Goal: Check status: Check status

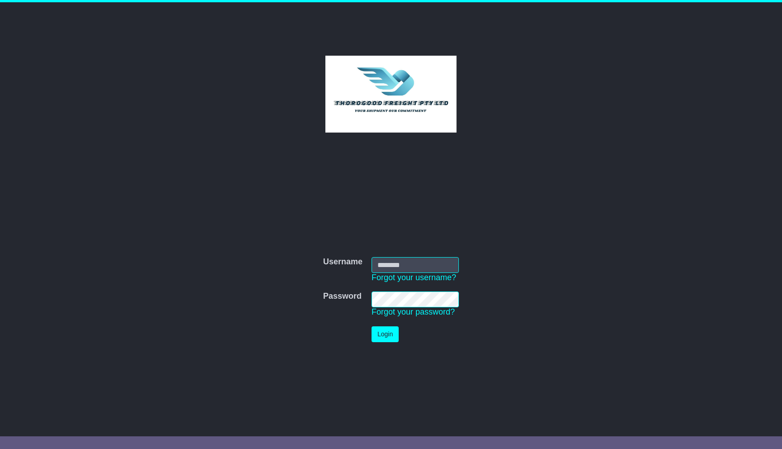
type input "*****"
click at [392, 340] on button "Login" at bounding box center [385, 334] width 27 height 16
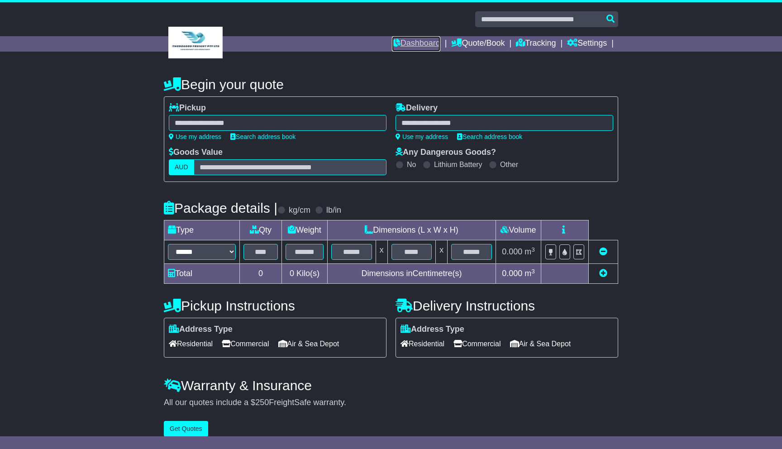
click at [434, 45] on link "Dashboard" at bounding box center [416, 43] width 48 height 15
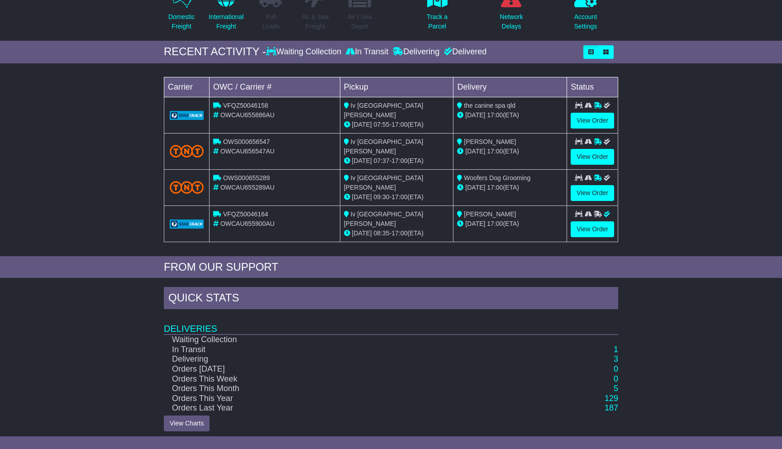
scroll to position [105, 0]
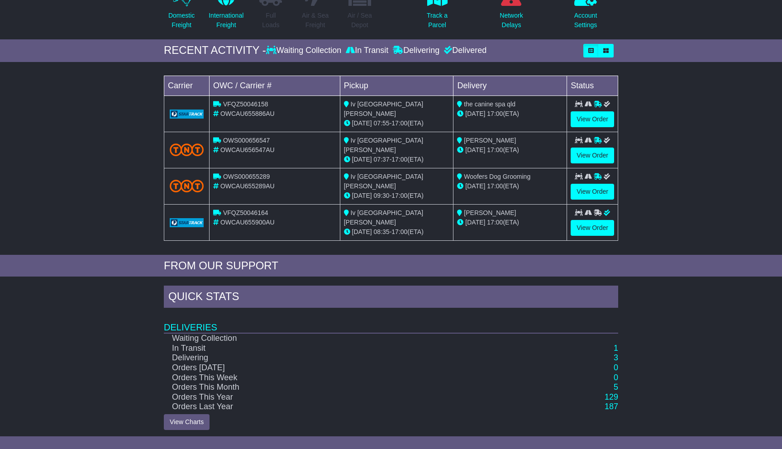
click at [611, 357] on td "3" at bounding box center [568, 358] width 102 height 10
click at [613, 356] on td "3" at bounding box center [568, 358] width 102 height 10
click at [616, 357] on link "3" at bounding box center [616, 357] width 5 height 9
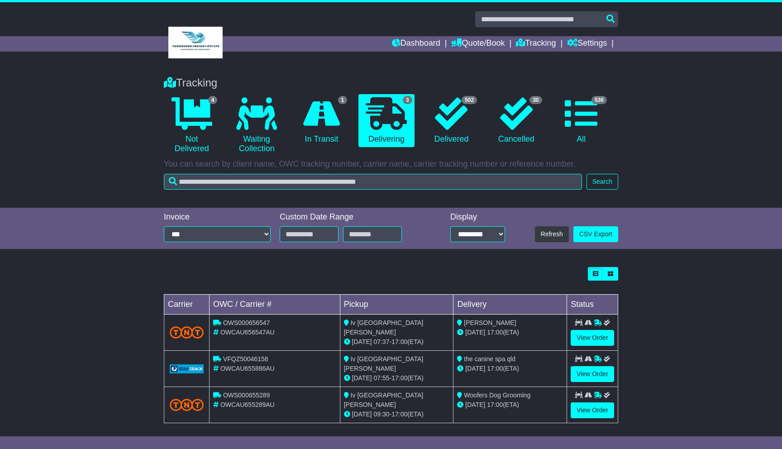
scroll to position [4, 0]
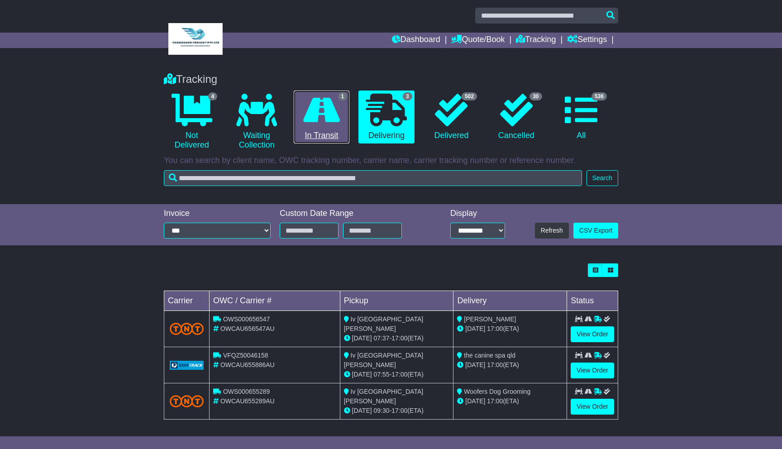
click at [323, 109] on icon at bounding box center [321, 110] width 37 height 33
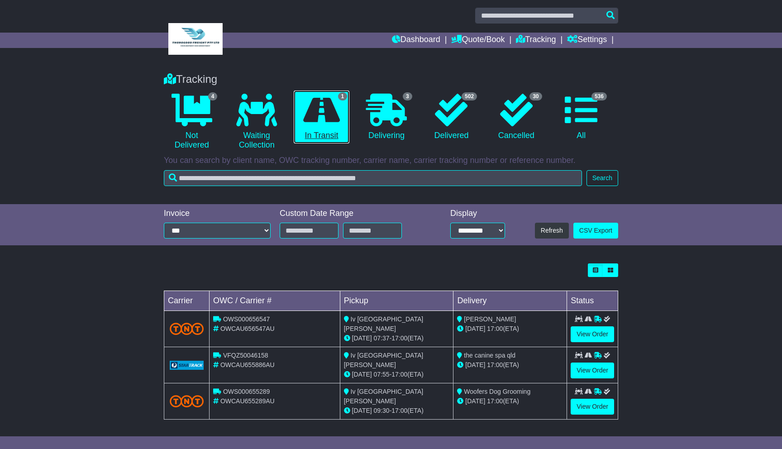
scroll to position [0, 0]
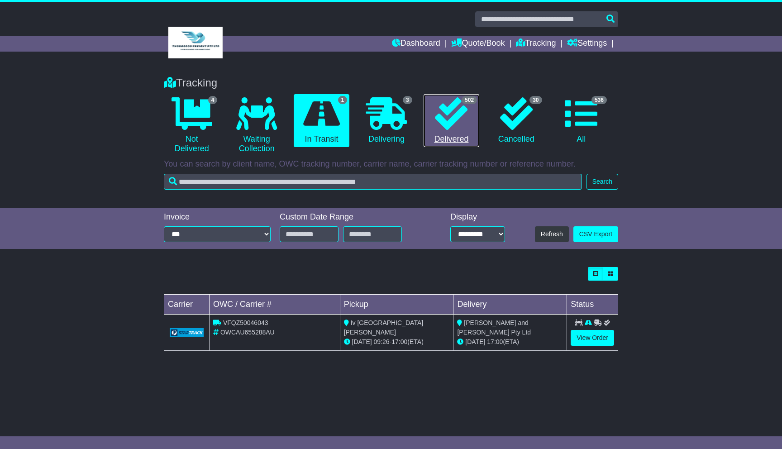
click at [453, 117] on icon at bounding box center [451, 113] width 33 height 33
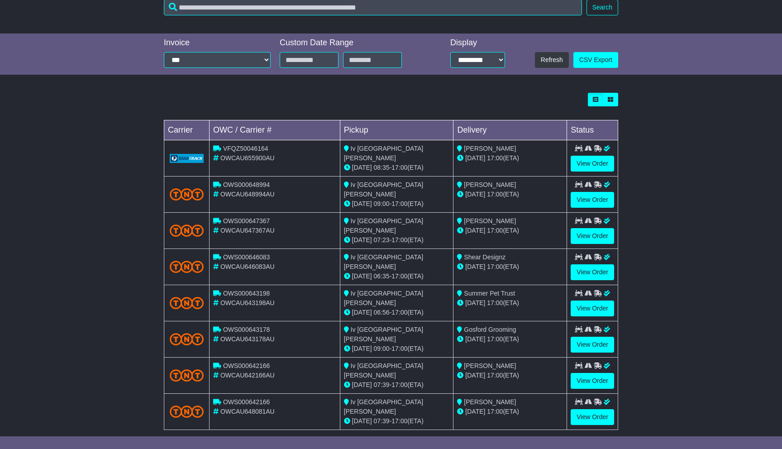
scroll to position [172, 0]
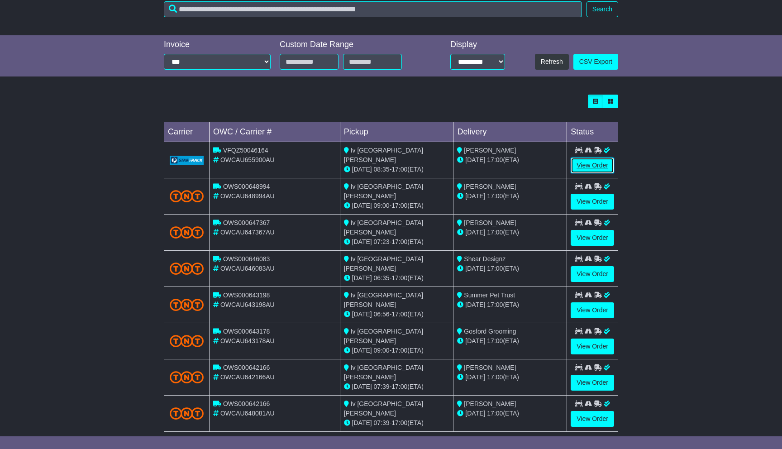
click at [604, 165] on link "View Order" at bounding box center [592, 166] width 43 height 16
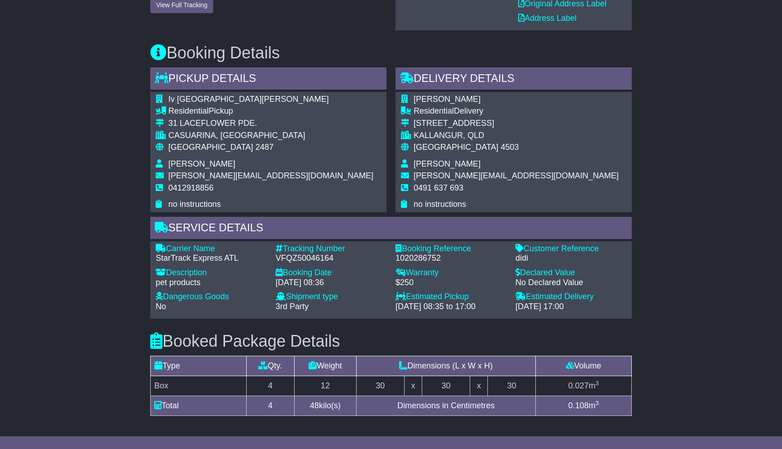
scroll to position [297, 0]
